Goal: Task Accomplishment & Management: Manage account settings

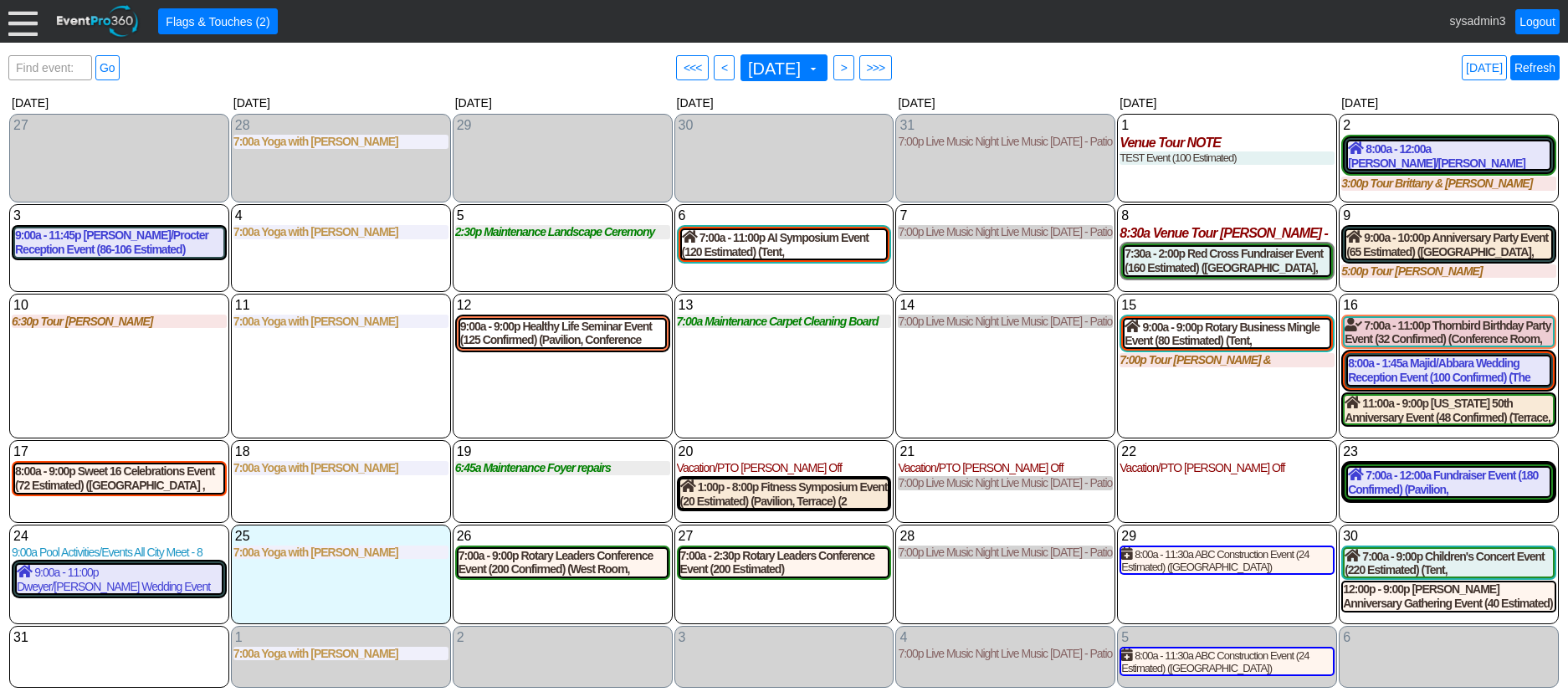
click at [1541, 68] on link "Refresh" at bounding box center [1534, 67] width 49 height 25
click at [15, 28] on div at bounding box center [22, 20] width 29 height 29
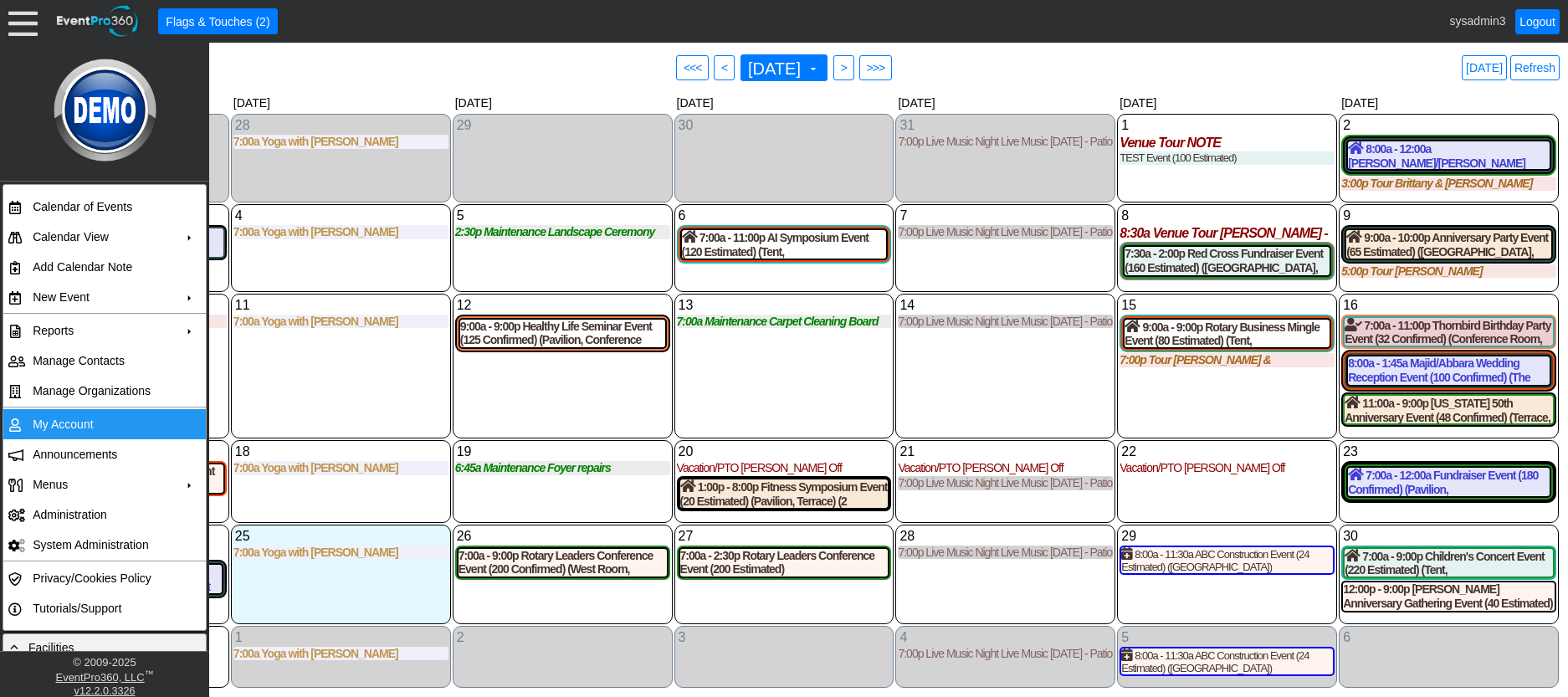
click at [49, 419] on td "My Account" at bounding box center [101, 424] width 150 height 30
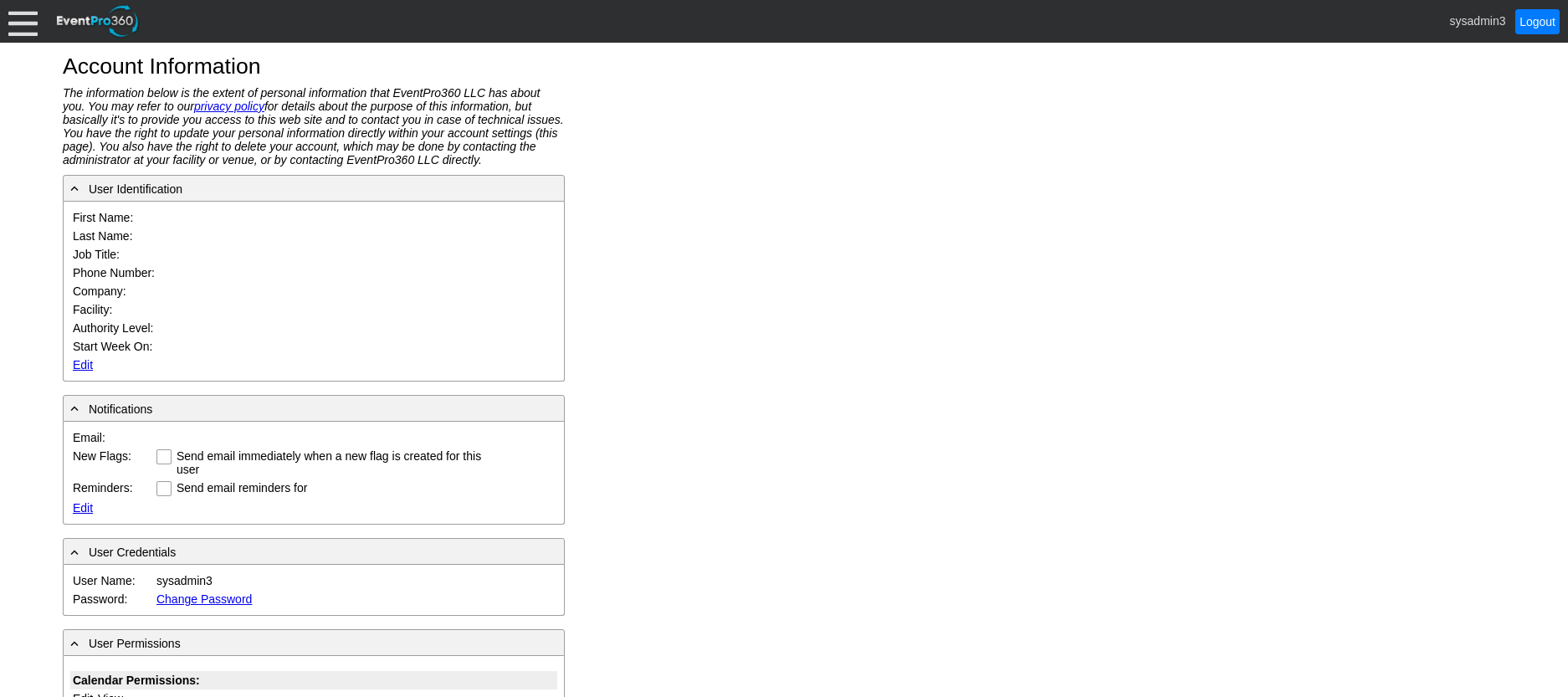
type input "System"
type input "Administrator"
type input "System Administrator"
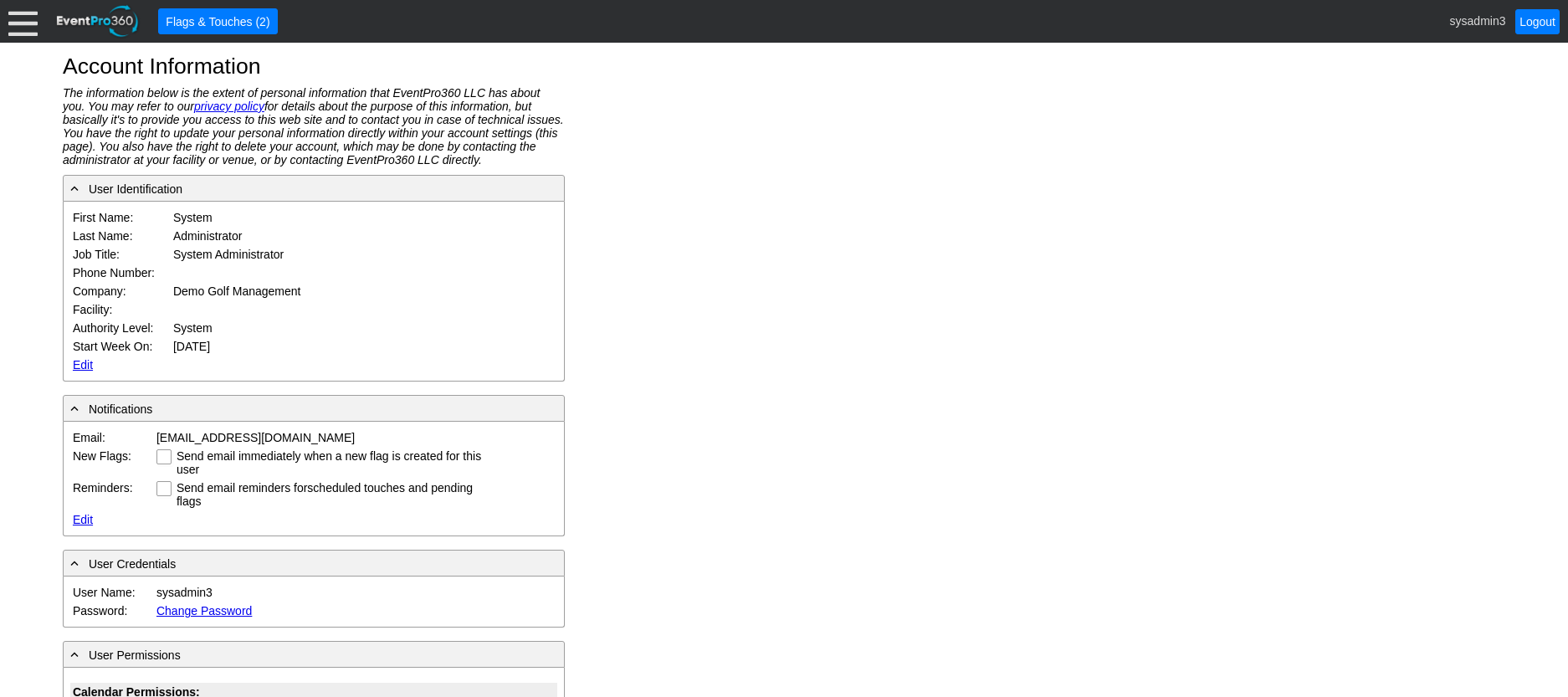
click at [82, 365] on link "Edit" at bounding box center [83, 365] width 20 height 13
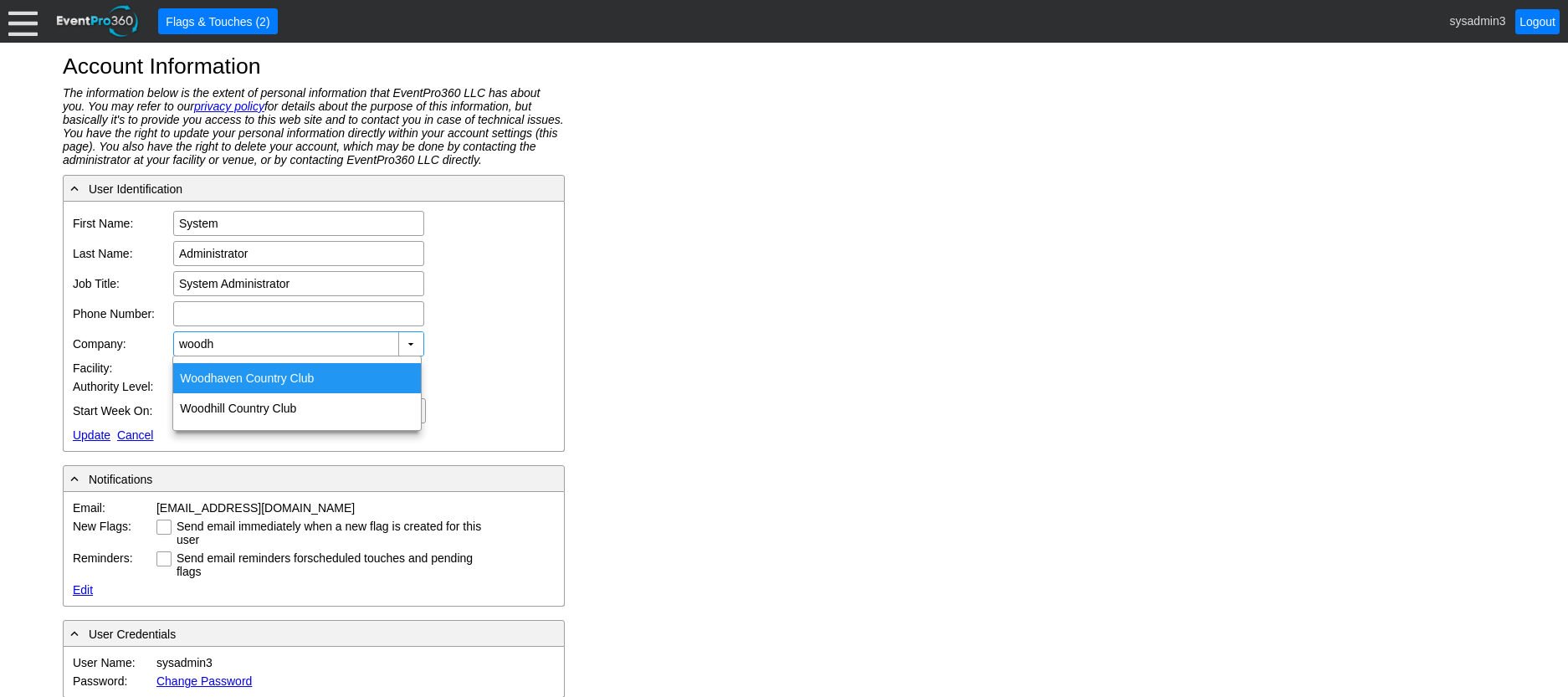
click at [248, 374] on div "Woodh aven Country Club" at bounding box center [297, 378] width 248 height 30
type input "Woodhaven Country Club"
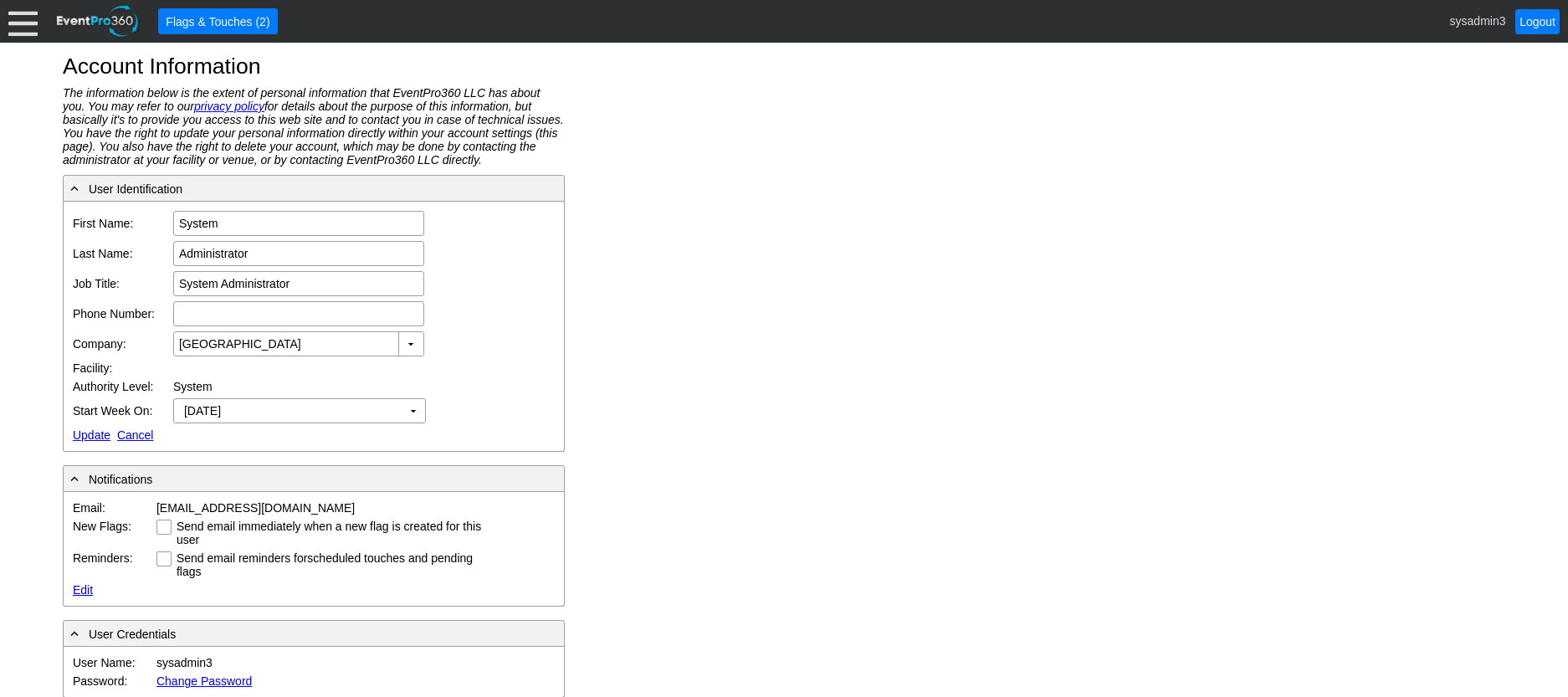
click at [86, 435] on link "Update" at bounding box center [91, 435] width 37 height 13
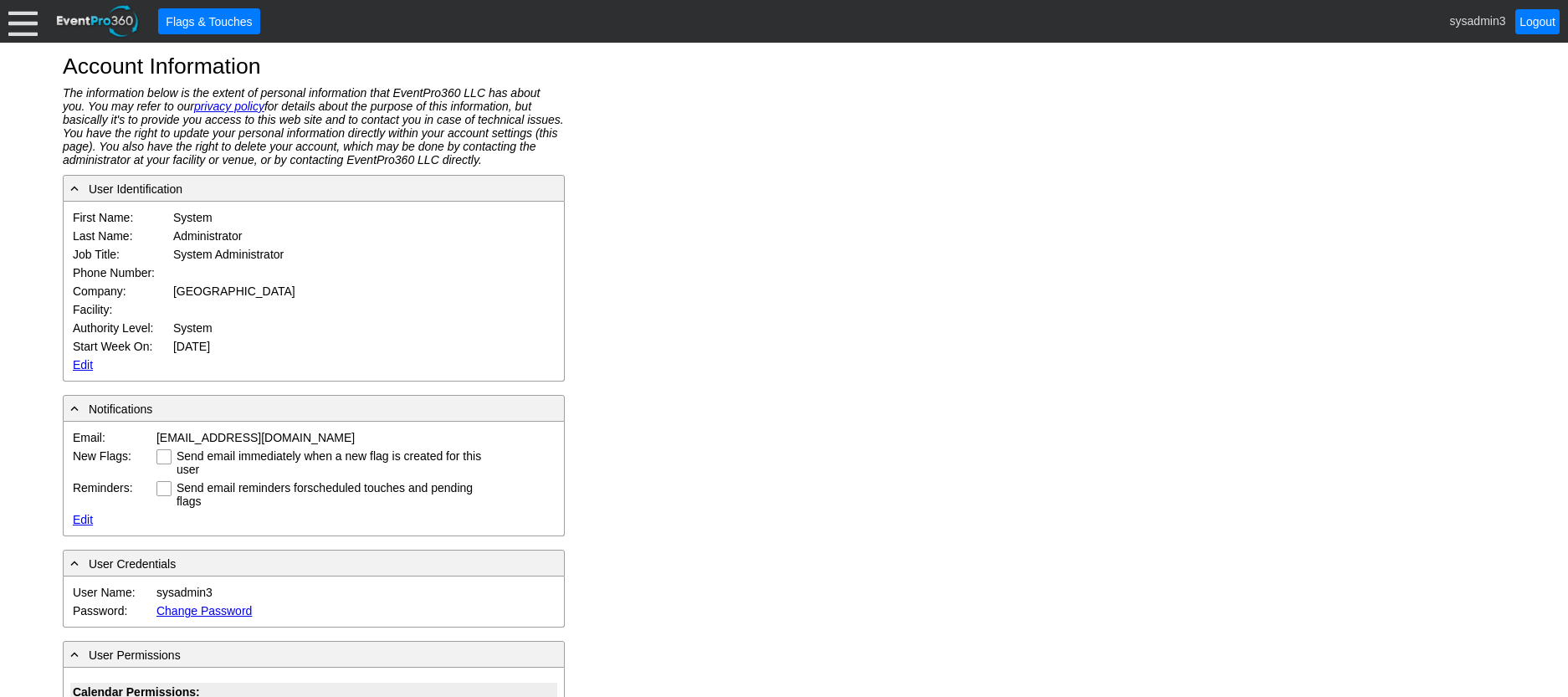
click at [26, 29] on div at bounding box center [22, 20] width 29 height 29
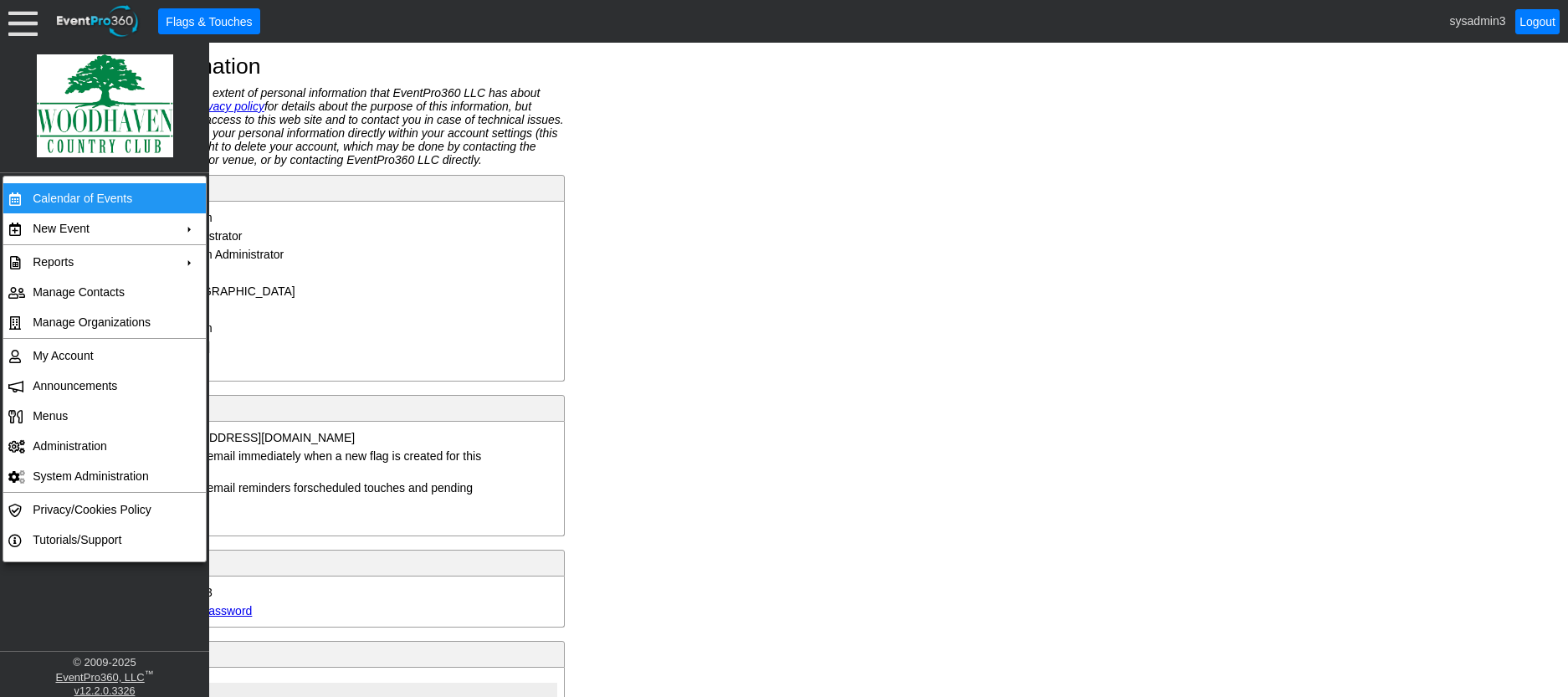
click at [88, 191] on td "Calendar of Events" at bounding box center [101, 198] width 150 height 30
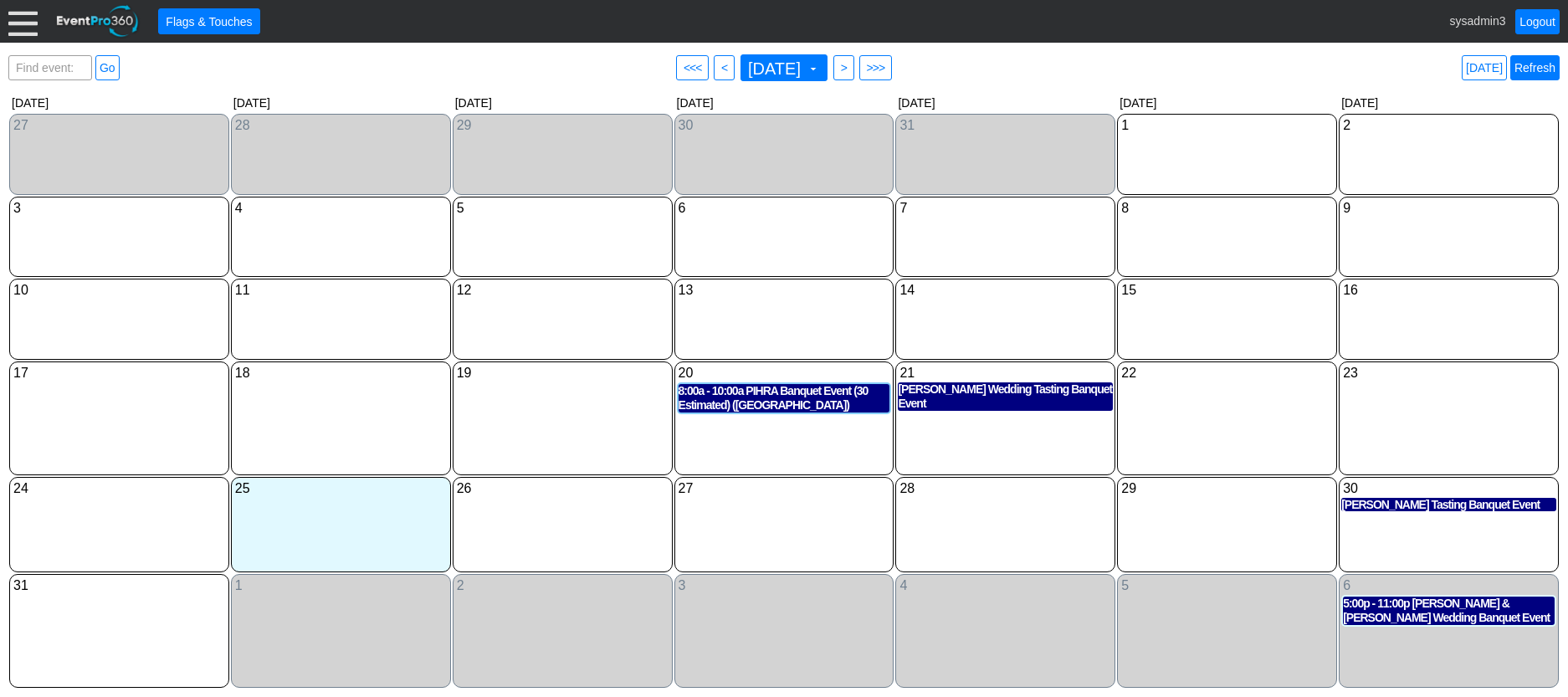
click at [1542, 62] on link "Refresh" at bounding box center [1534, 67] width 49 height 25
click at [30, 33] on div at bounding box center [22, 20] width 29 height 29
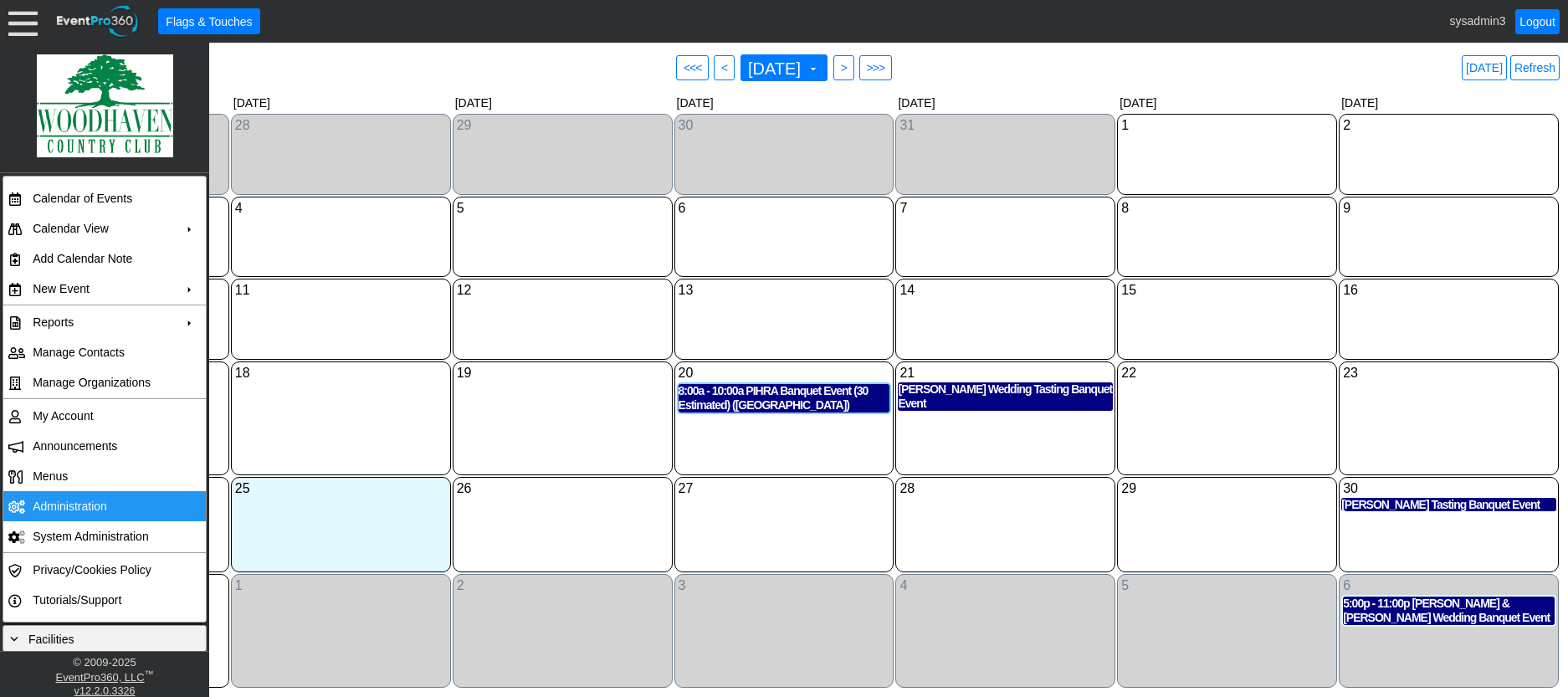
click at [63, 503] on td "Administration" at bounding box center [101, 506] width 150 height 30
click at [1532, 71] on link "Refresh" at bounding box center [1534, 67] width 49 height 25
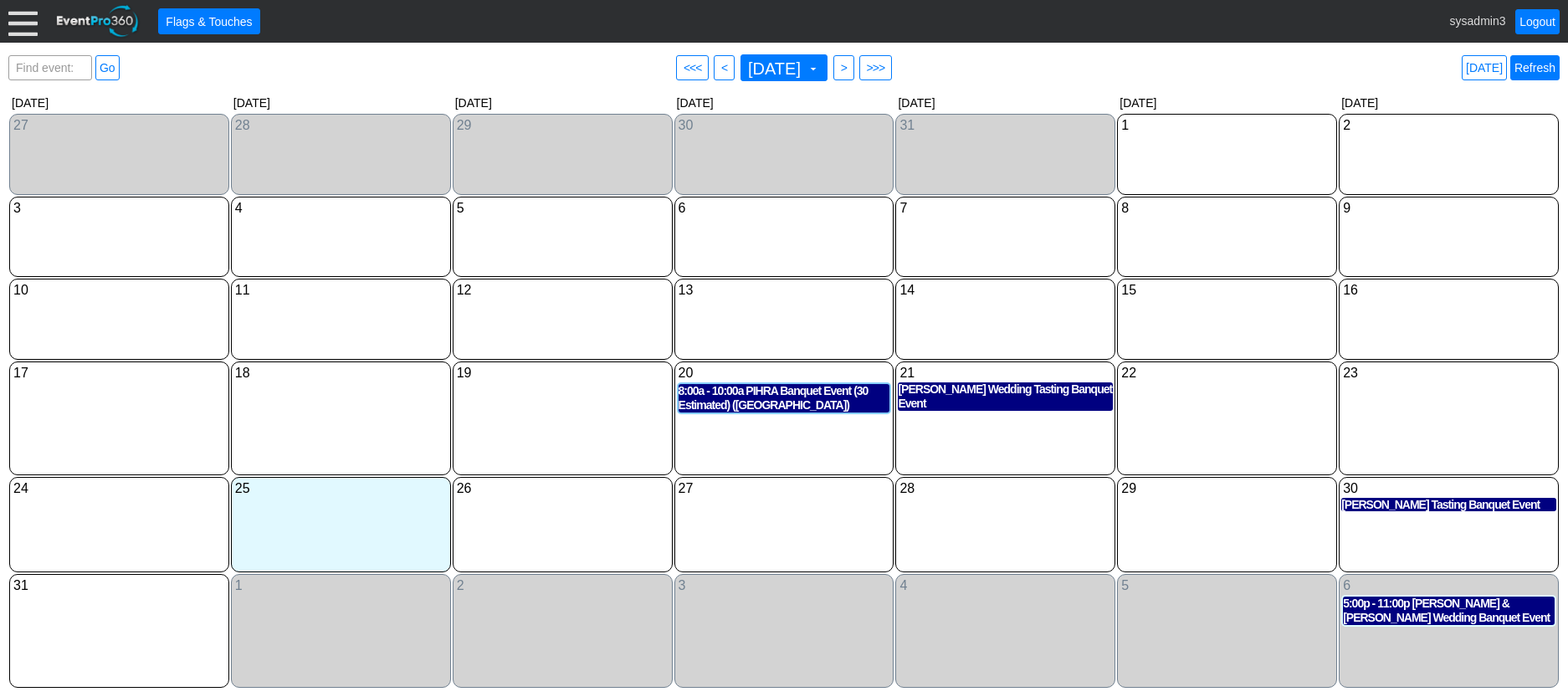
click at [1527, 64] on link "Refresh" at bounding box center [1534, 67] width 49 height 25
click at [1532, 20] on link "Logout" at bounding box center [1538, 21] width 45 height 25
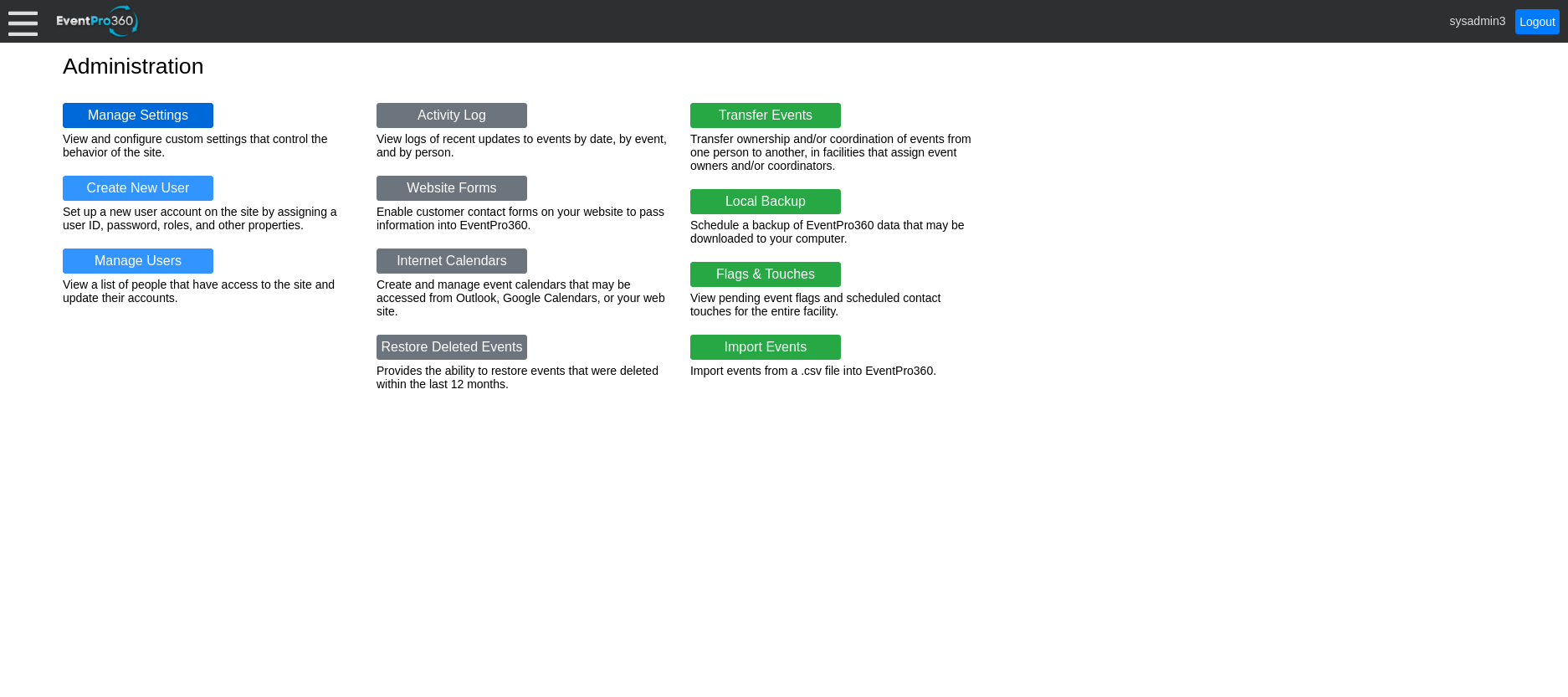
click at [191, 110] on link "Manage Settings" at bounding box center [138, 115] width 151 height 25
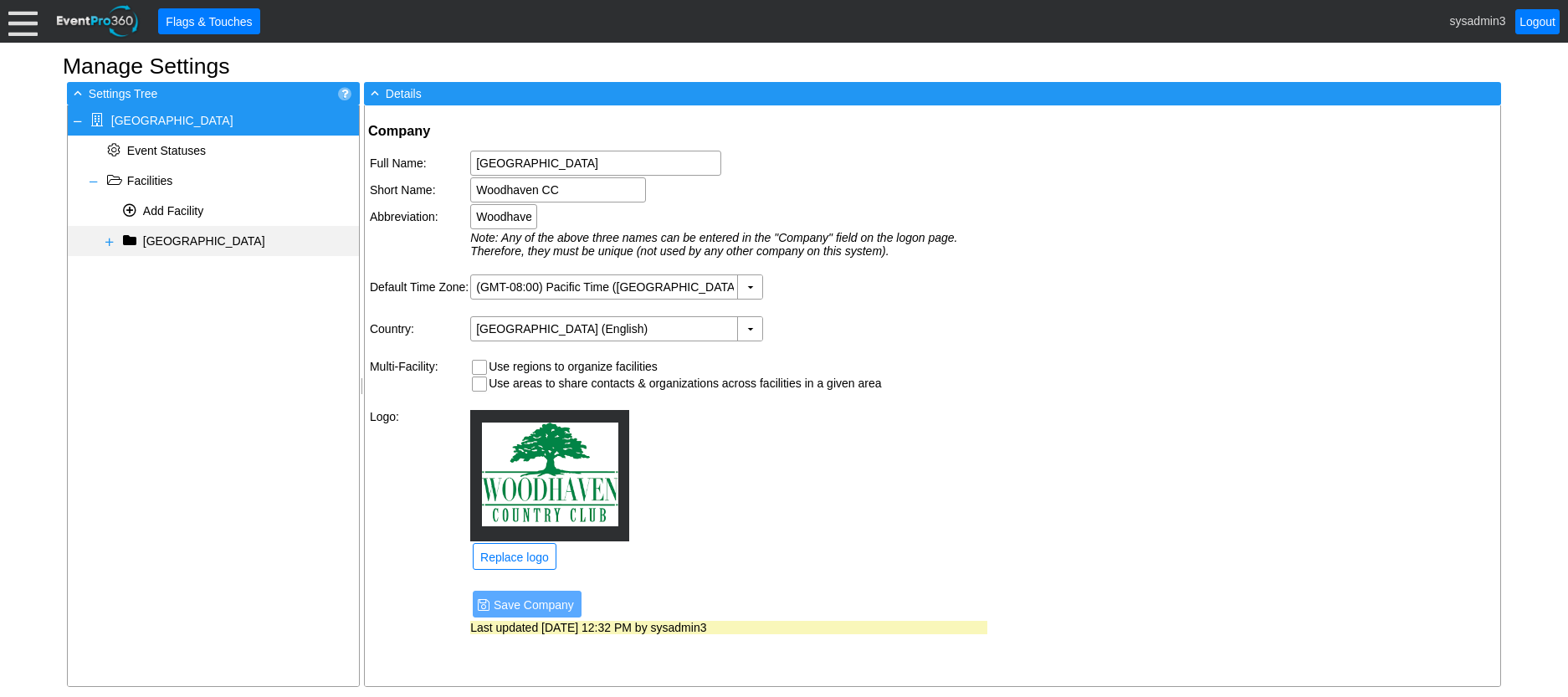
click at [113, 240] on span at bounding box center [110, 242] width 13 height 13
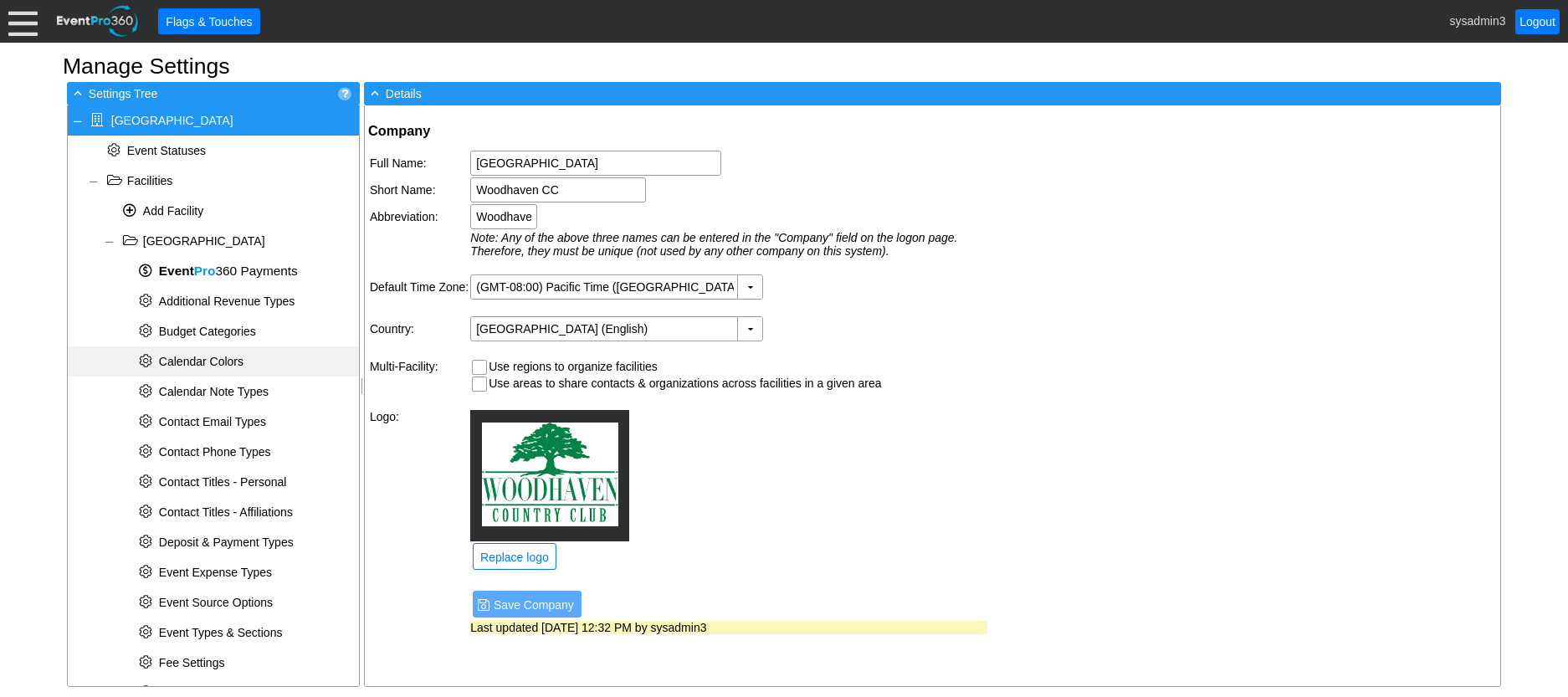
click at [229, 355] on span "Calendar Colors" at bounding box center [201, 361] width 85 height 13
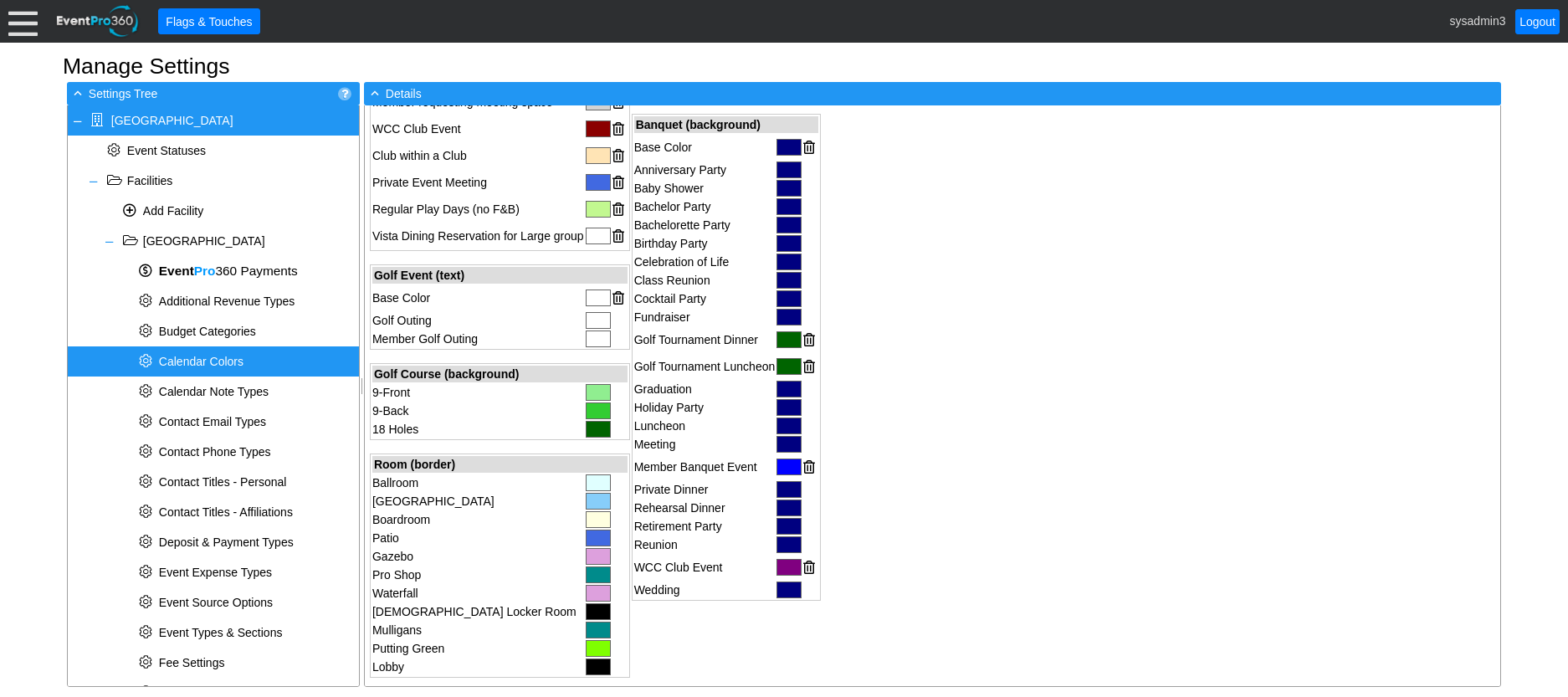
scroll to position [586, 0]
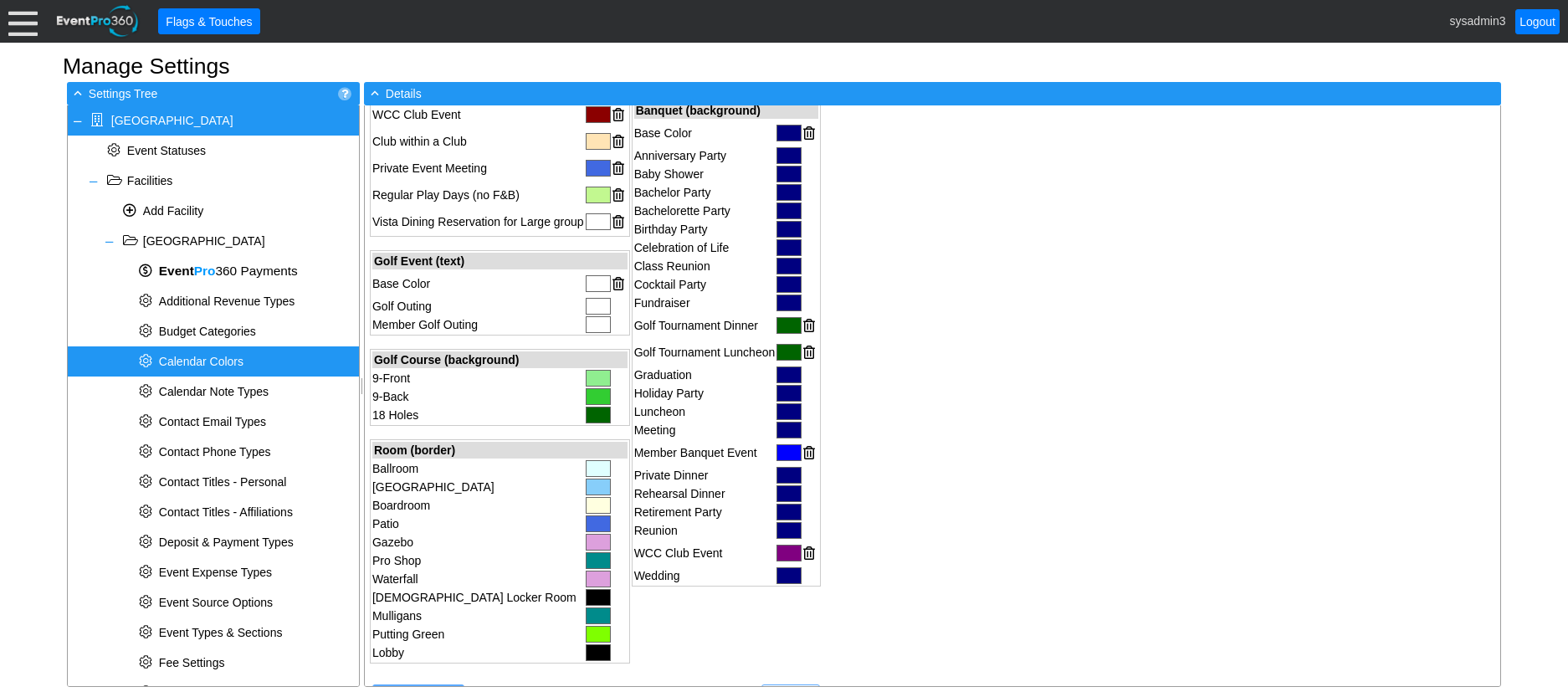
click at [20, 30] on div at bounding box center [22, 20] width 29 height 29
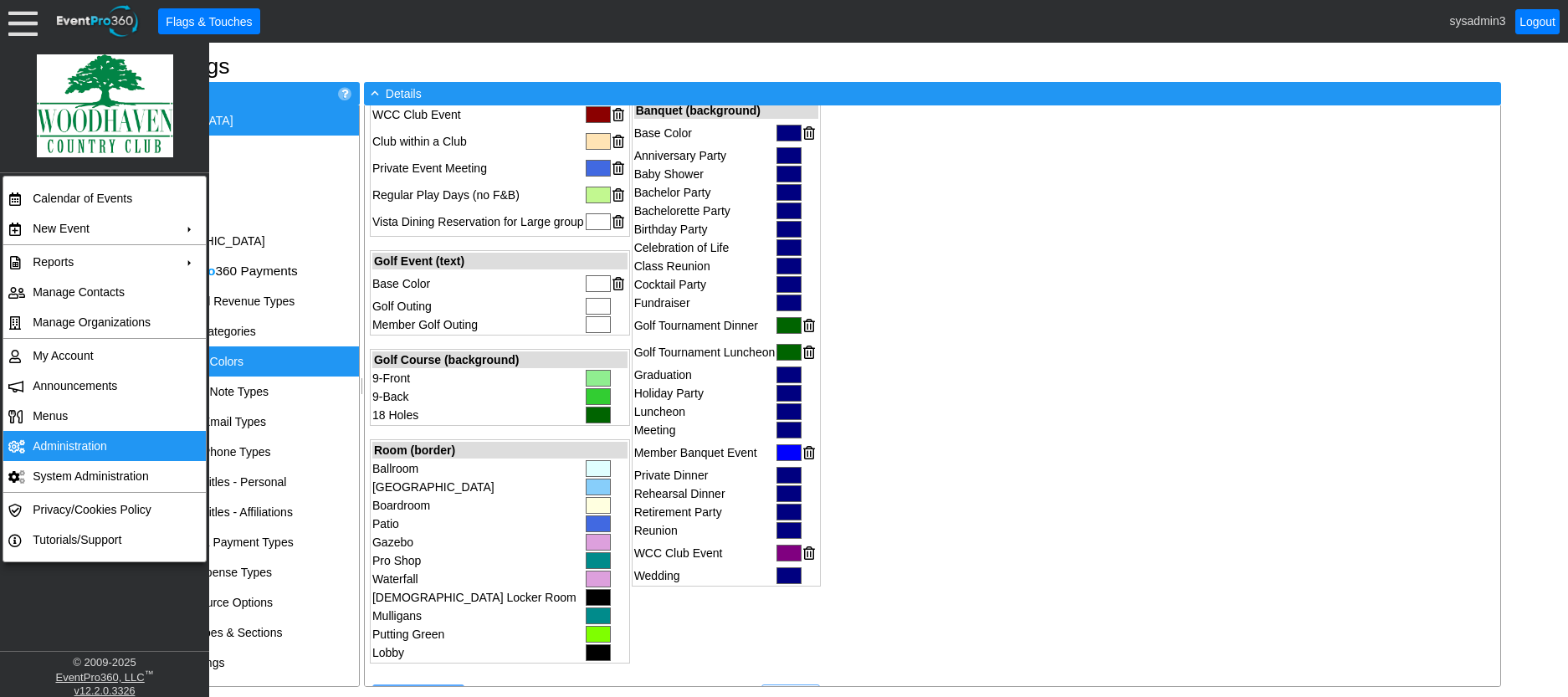
click at [82, 449] on td "Administration" at bounding box center [101, 446] width 150 height 30
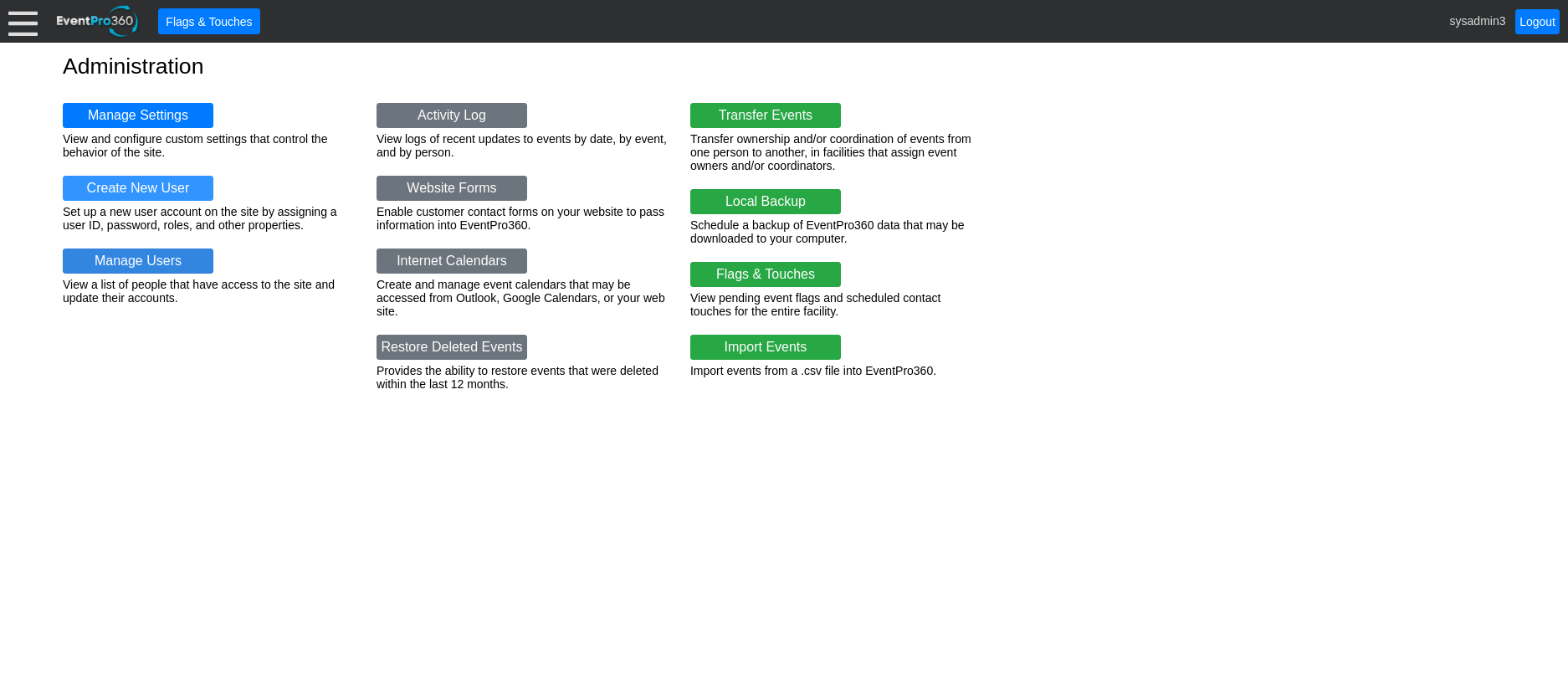
click at [152, 264] on link "Manage Users" at bounding box center [138, 261] width 151 height 25
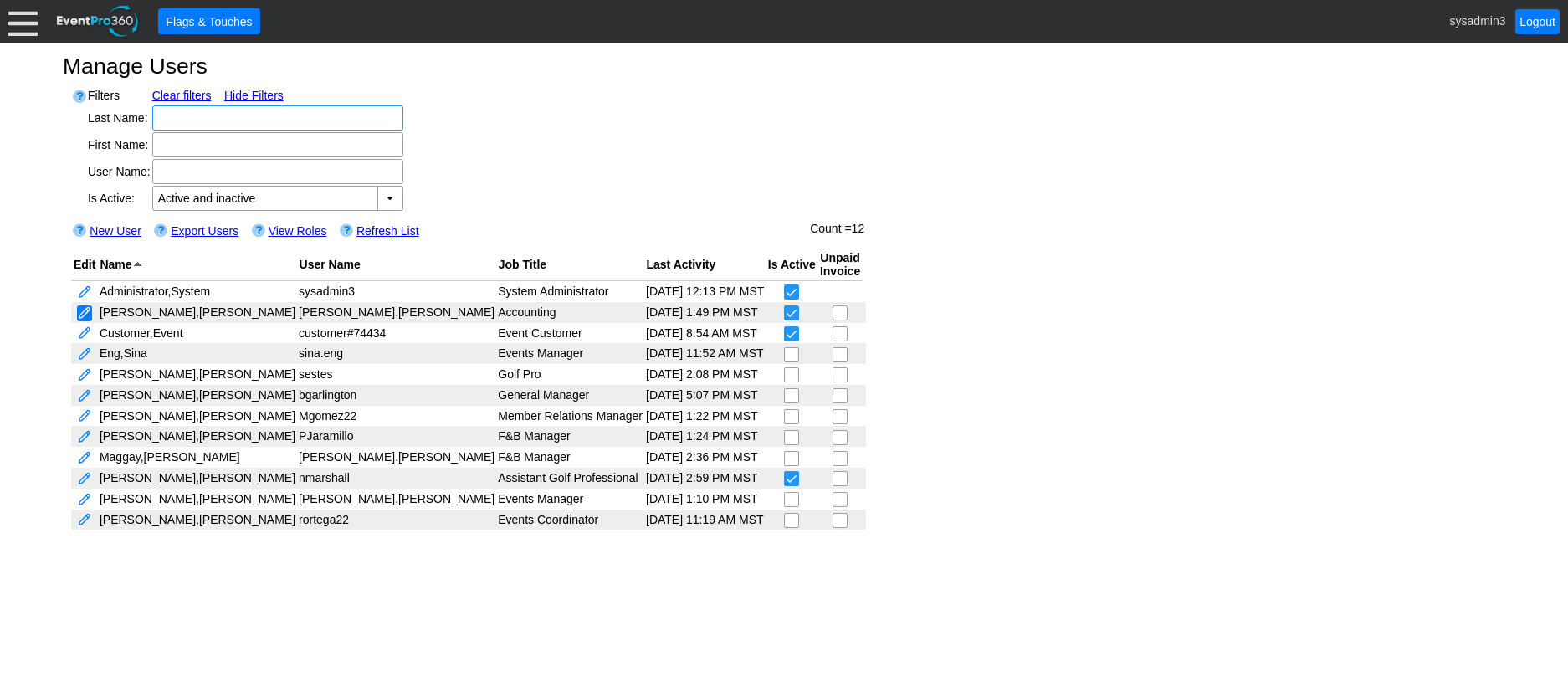
click at [79, 306] on link at bounding box center [85, 313] width 15 height 16
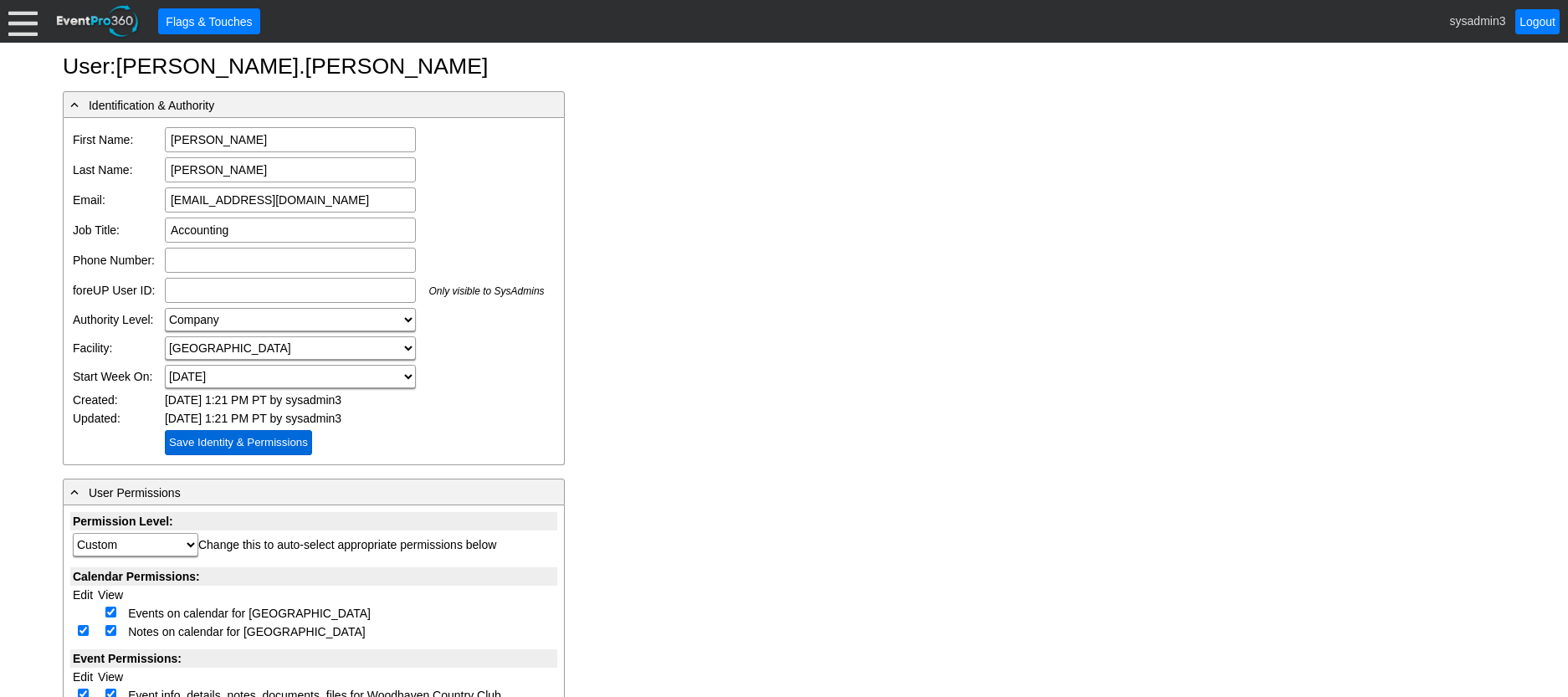
click at [287, 443] on input "Save Identity & Permissions" at bounding box center [238, 442] width 147 height 25
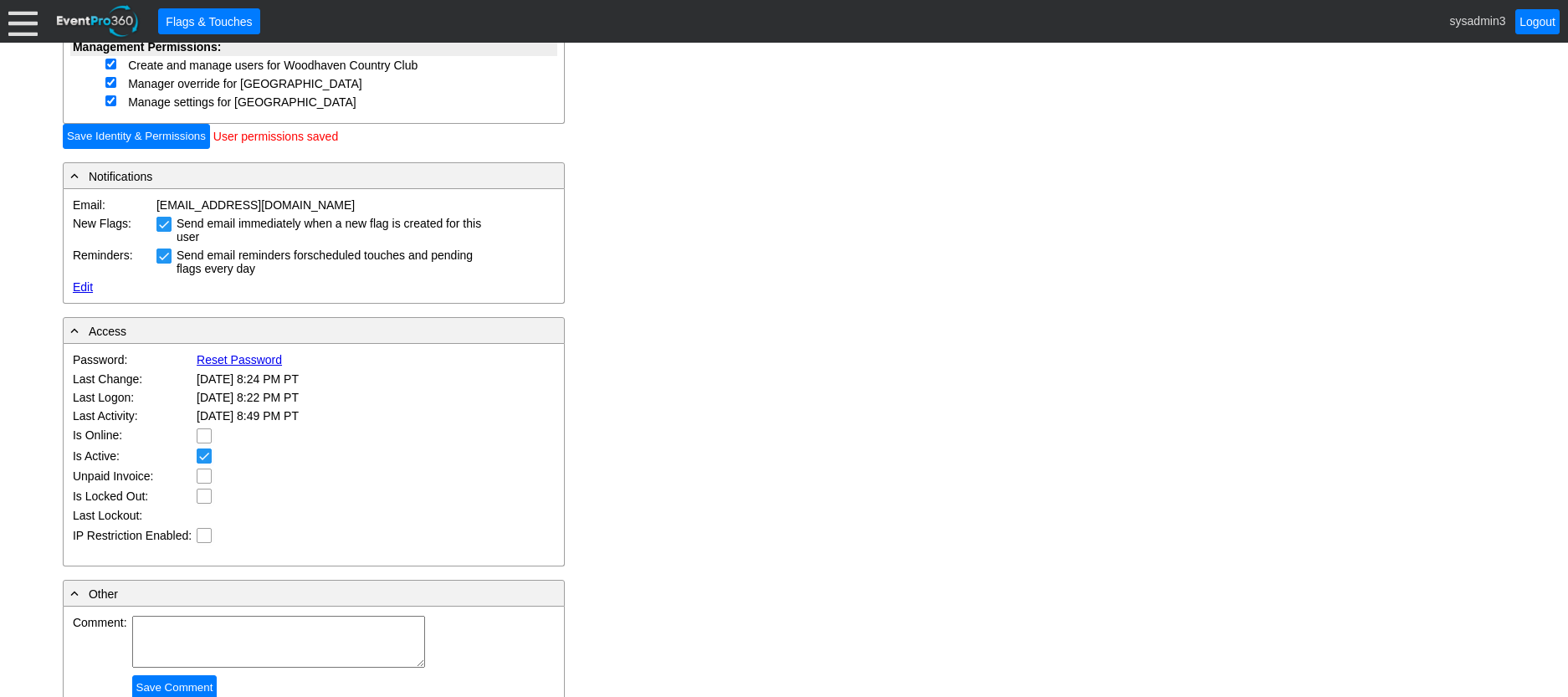
scroll to position [837, 0]
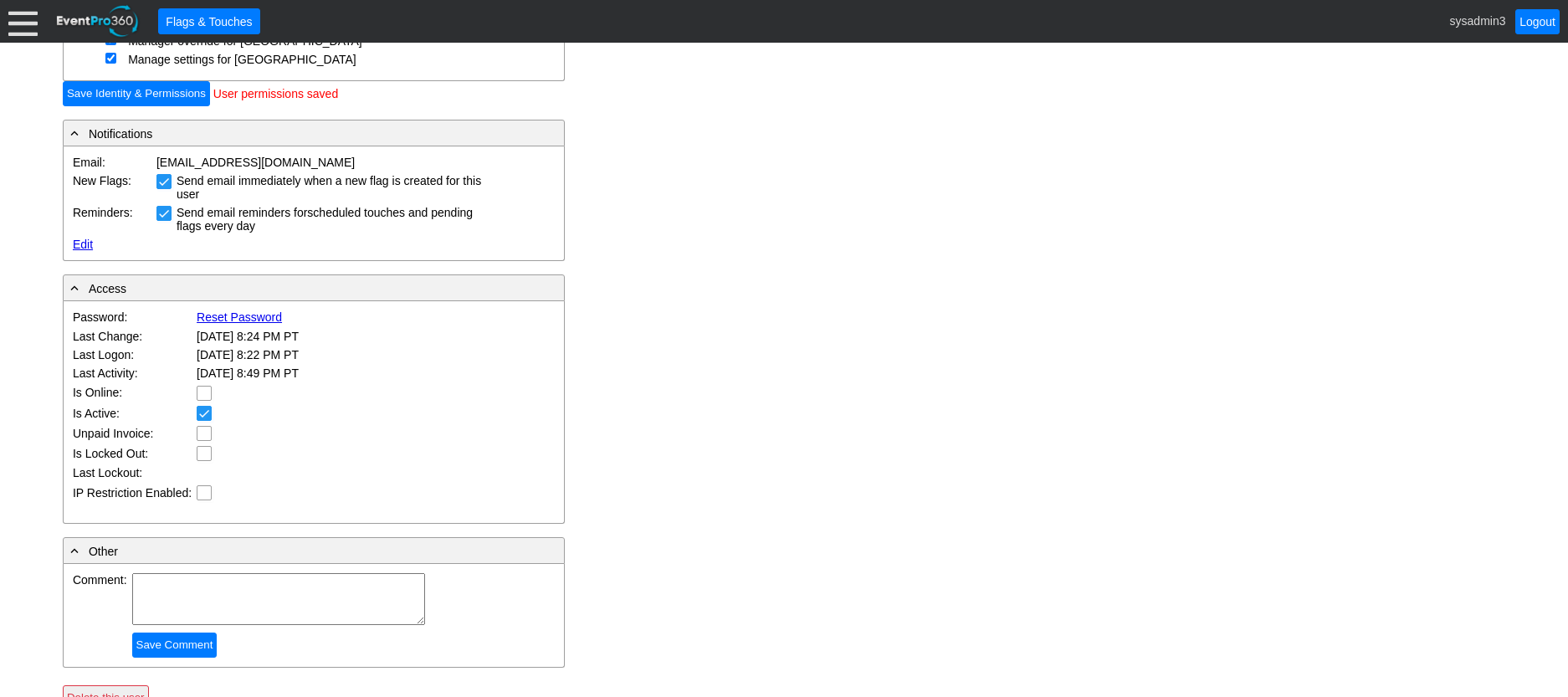
click at [246, 313] on link "Reset Password" at bounding box center [239, 317] width 86 height 13
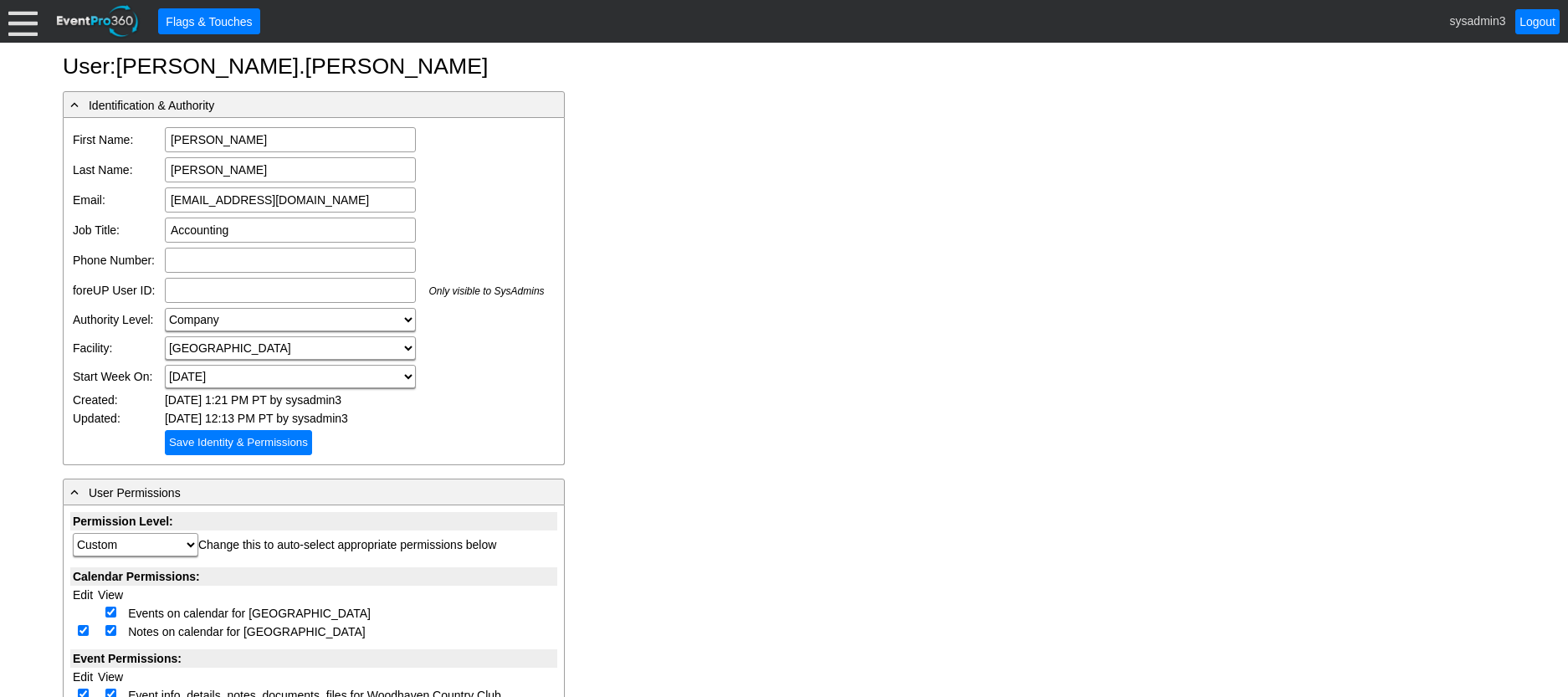
click at [30, 29] on div at bounding box center [22, 20] width 29 height 29
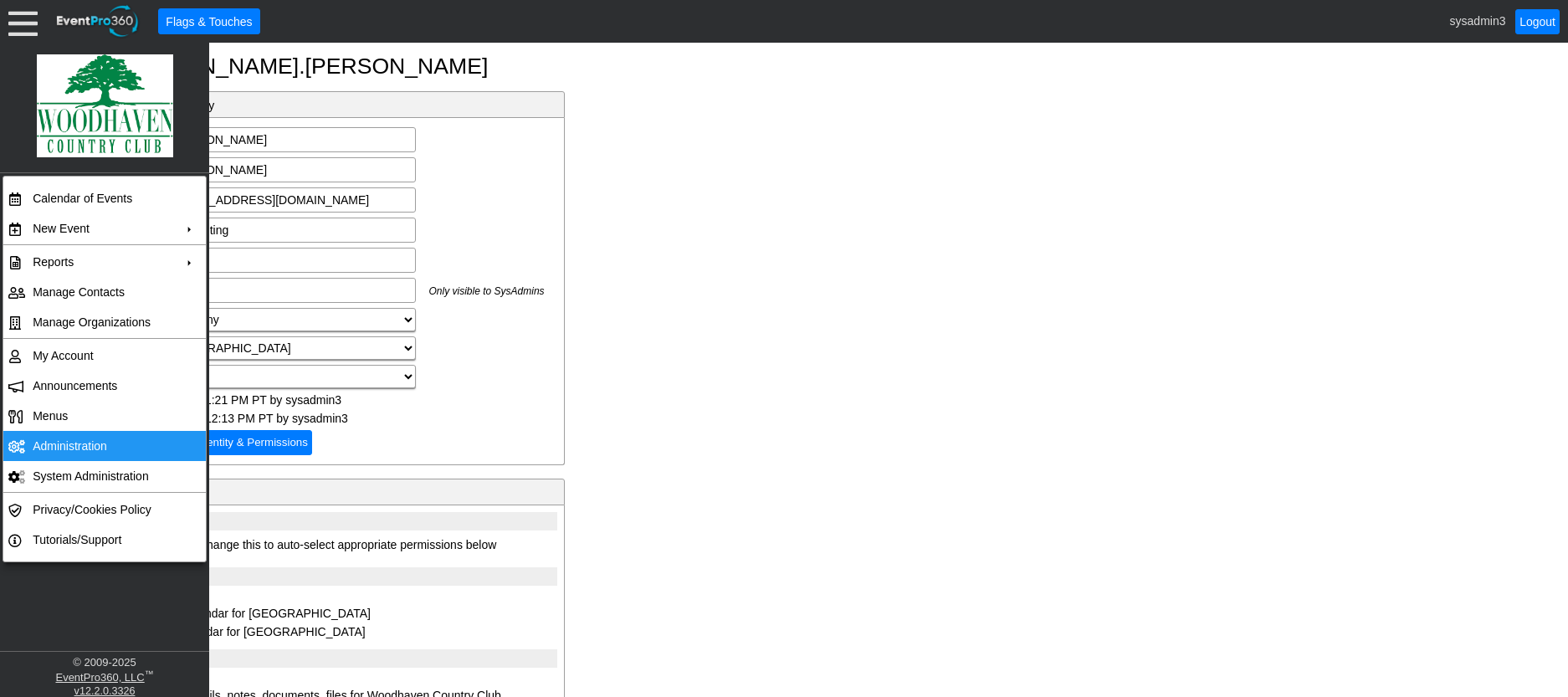
click at [87, 441] on td "Administration" at bounding box center [101, 446] width 150 height 30
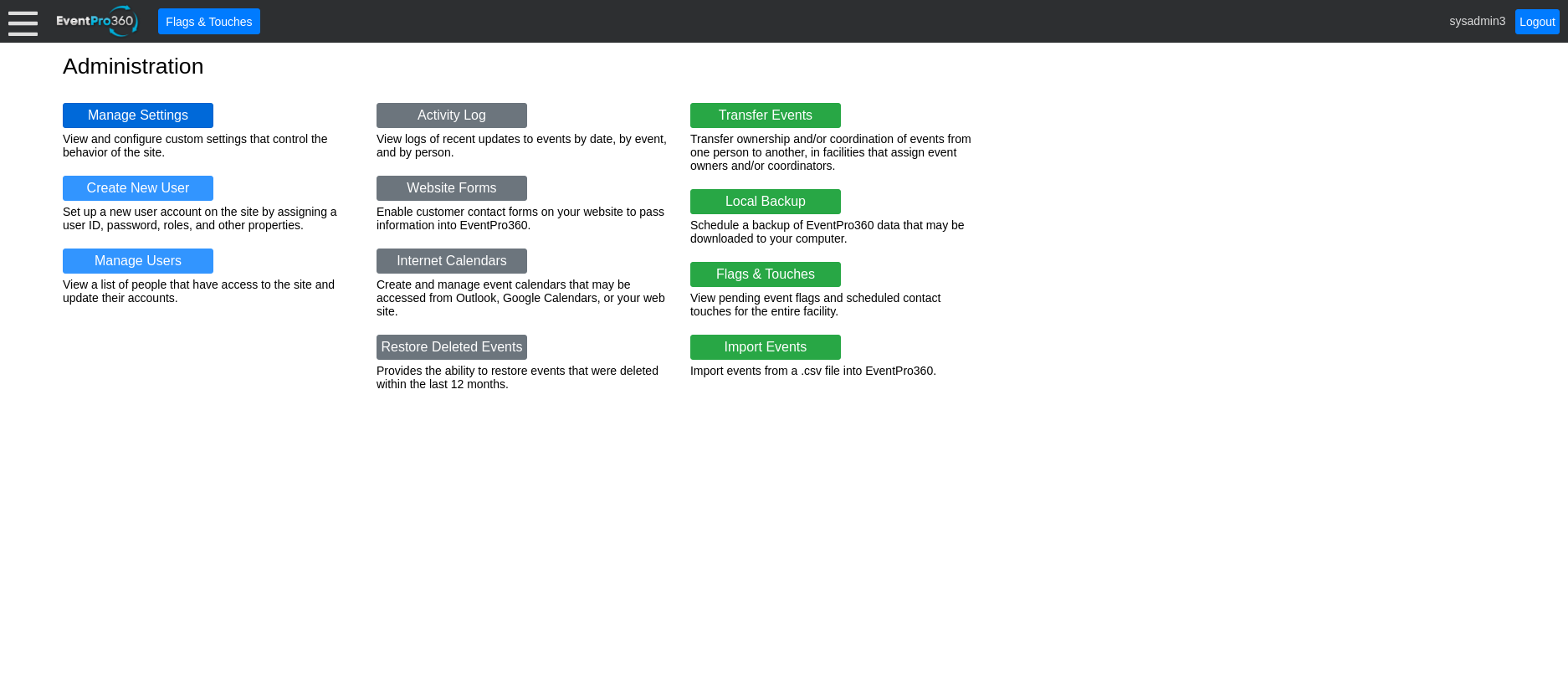
click at [181, 104] on link "Manage Settings" at bounding box center [138, 115] width 151 height 25
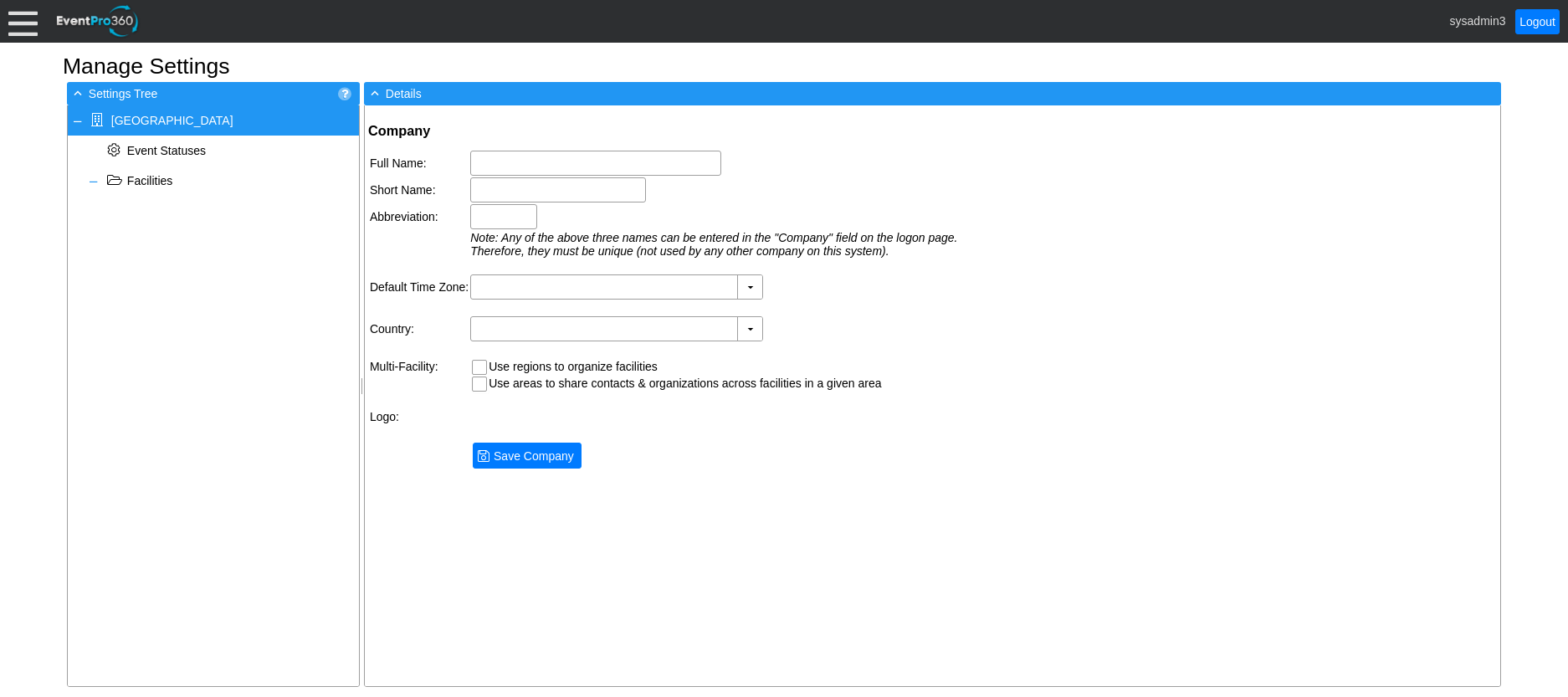
type input "[GEOGRAPHIC_DATA]"
type input "Woodhaven CC"
type input "Woodhaven"
type input "(GMT-08:00) Pacific Time ([GEOGRAPHIC_DATA] & [GEOGRAPHIC_DATA])"
type input "[GEOGRAPHIC_DATA] (English)"
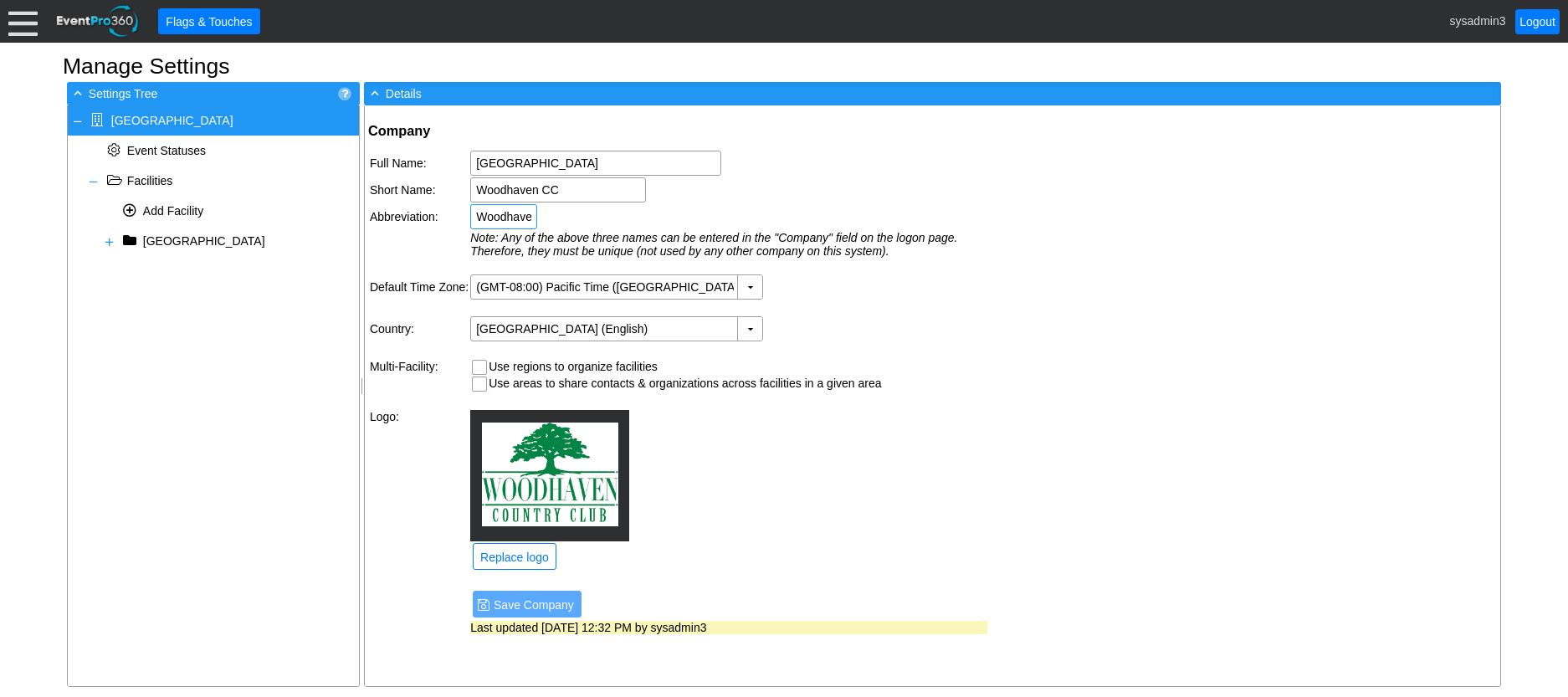
click at [503, 212] on input "Woodhaven" at bounding box center [503, 216] width 55 height 23
click at [858, 187] on td "Χ Woodhaven CC" at bounding box center [729, 190] width 517 height 25
click at [112, 243] on span at bounding box center [110, 242] width 13 height 13
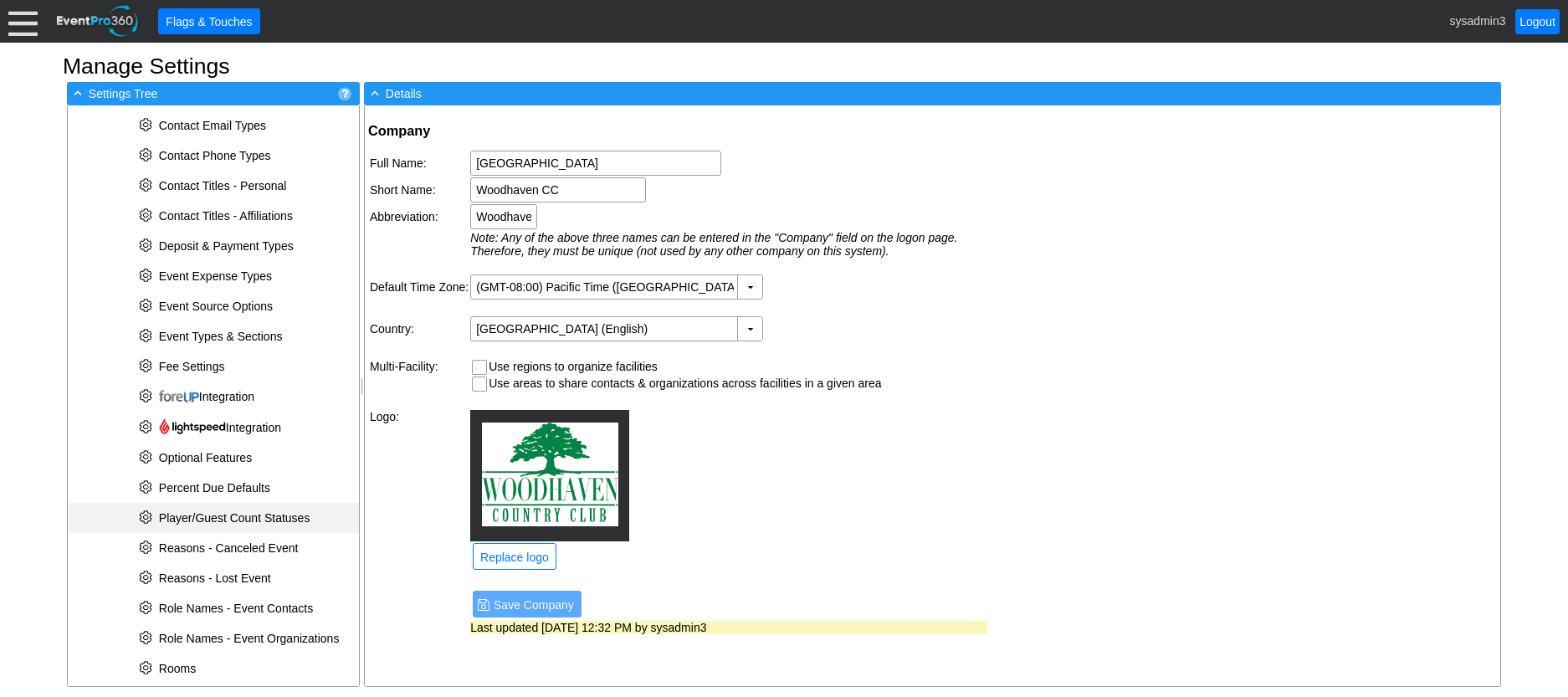
scroll to position [335, 0]
